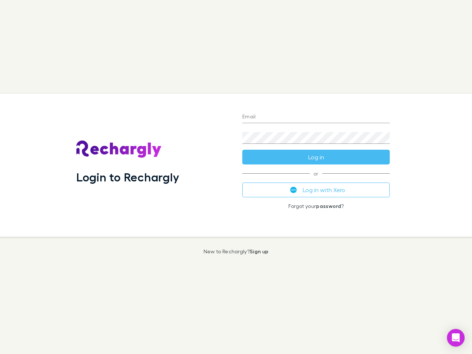
click at [236, 177] on div "Login to Rechargly" at bounding box center [153, 165] width 166 height 143
click at [316, 117] on input "Email" at bounding box center [315, 117] width 147 height 12
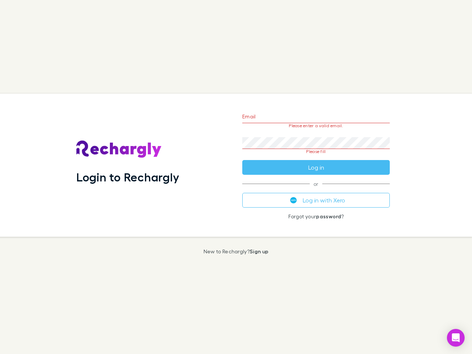
click at [316, 157] on form "Email Please enter a valid email. Password Please fill Log in" at bounding box center [315, 139] width 147 height 69
click at [316, 190] on div "Email Please enter a valid email. Password Please fill Log in or Log in with Xe…" at bounding box center [315, 165] width 159 height 143
click at [456, 338] on icon "Open Intercom Messenger" at bounding box center [456, 337] width 8 height 9
